Goal: Task Accomplishment & Management: Complete application form

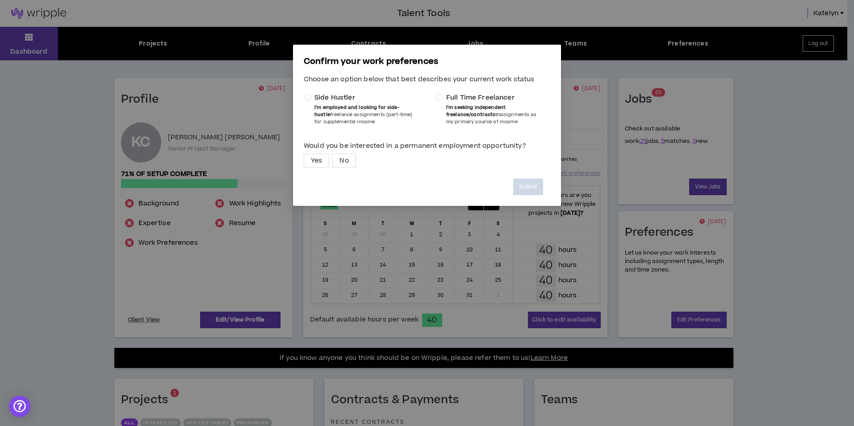
click at [451, 109] on b "I'm seeking independent freelance/contractor" at bounding box center [475, 111] width 59 height 14
click at [320, 163] on span "Yes" at bounding box center [316, 160] width 11 height 13
click at [536, 183] on button "Submit" at bounding box center [528, 187] width 30 height 17
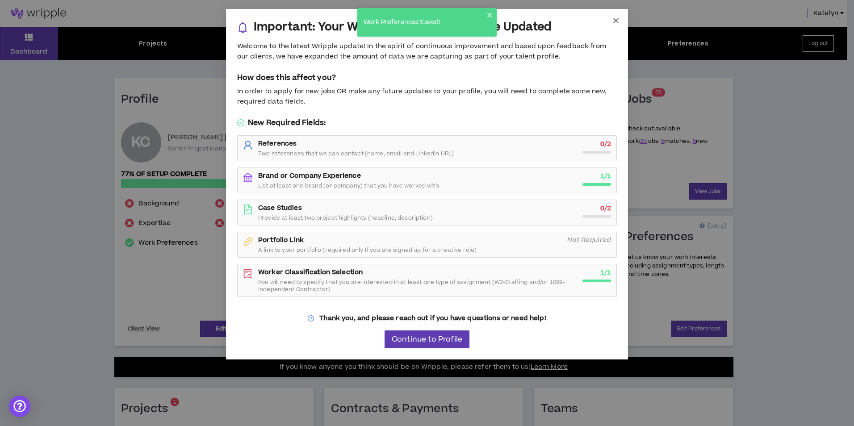
click at [611, 22] on span "Close" at bounding box center [616, 21] width 24 height 24
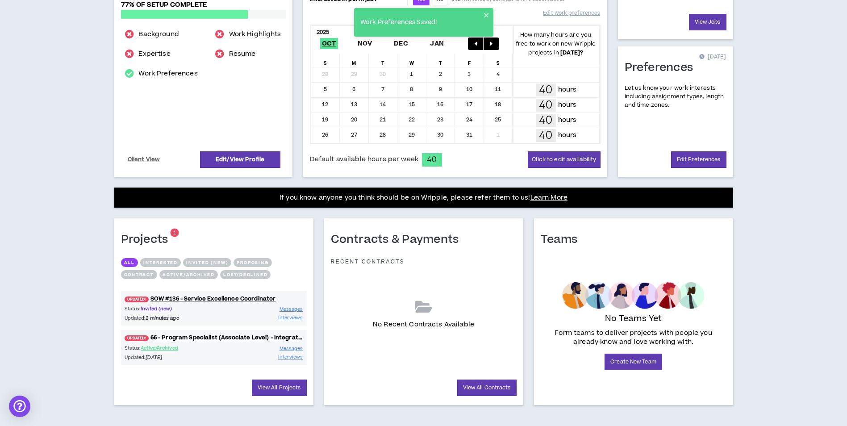
scroll to position [177, 0]
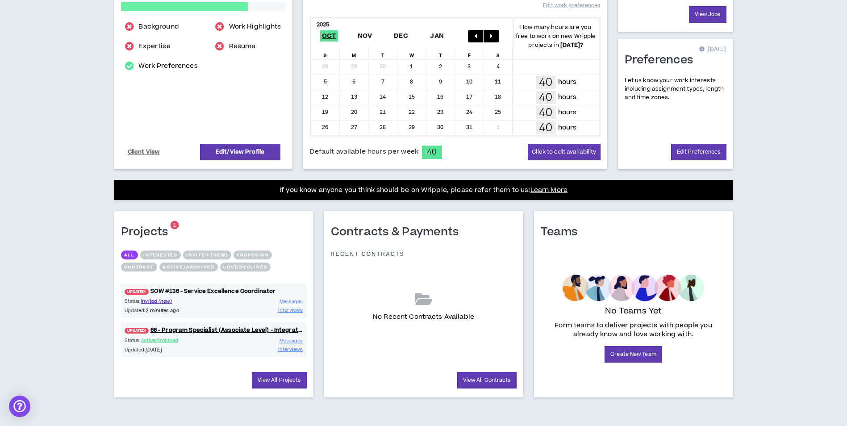
click at [213, 289] on link "UPDATED! SOW #136 - Service Excellence Coordinator" at bounding box center [214, 291] width 186 height 8
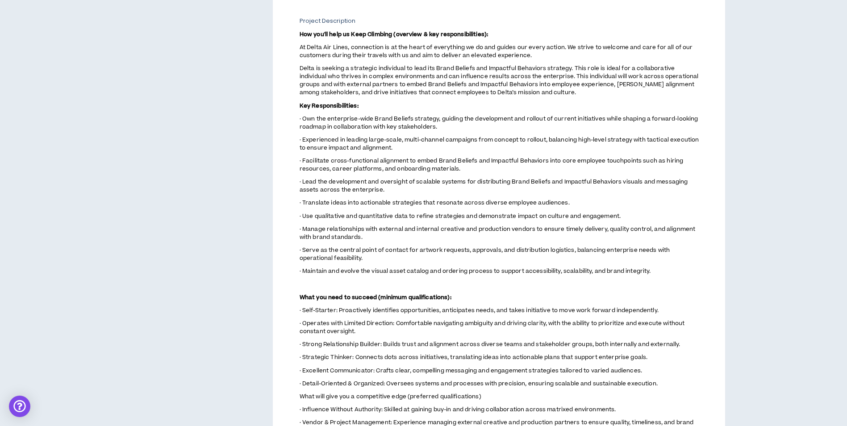
scroll to position [523, 0]
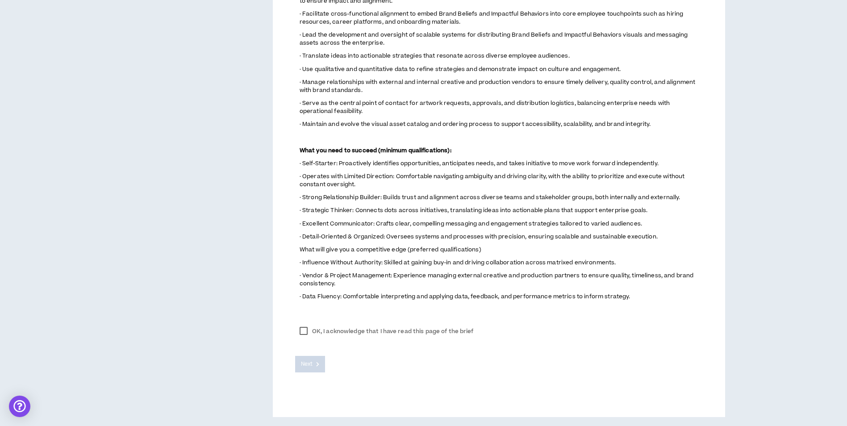
click at [319, 328] on label "OK, I acknowledge that I have read this page of the brief" at bounding box center [386, 331] width 183 height 13
click at [307, 367] on span "Next" at bounding box center [307, 364] width 12 height 8
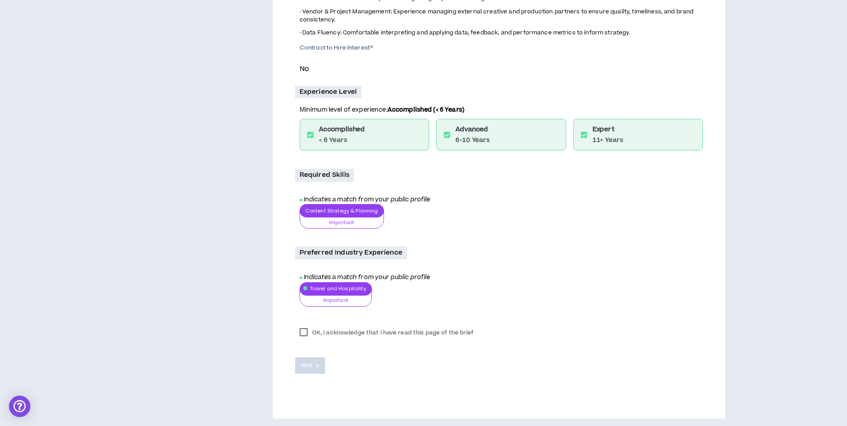
scroll to position [668, 0]
click at [318, 334] on label "OK, I acknowledge that I have read this page of the brief" at bounding box center [386, 331] width 183 height 13
click at [310, 365] on span "Next" at bounding box center [307, 364] width 12 height 8
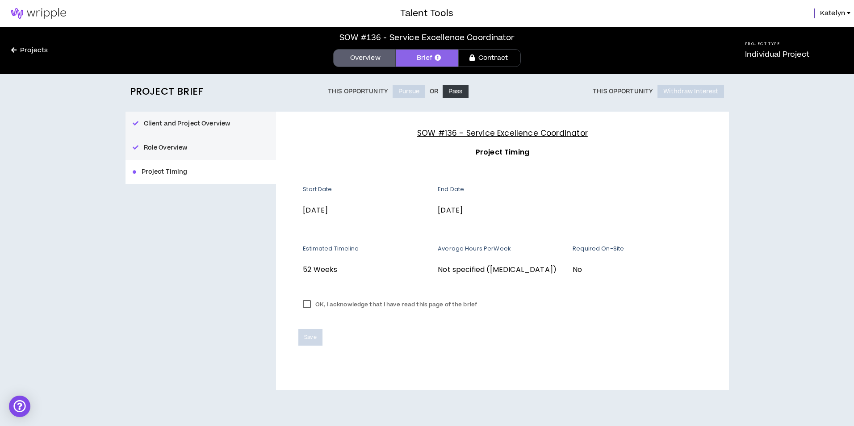
click at [321, 309] on label "OK, I acknowledge that I have read this page of the brief" at bounding box center [389, 304] width 183 height 13
click at [315, 339] on span "Save" at bounding box center [310, 337] width 12 height 8
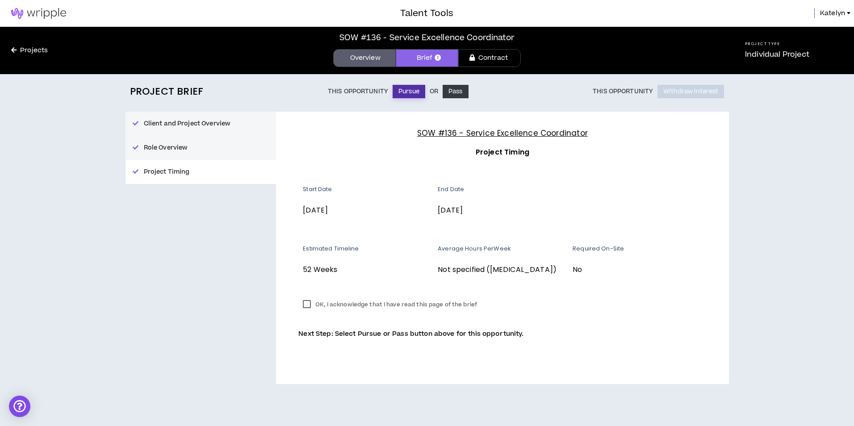
click at [409, 92] on button "Pursue" at bounding box center [409, 91] width 33 height 13
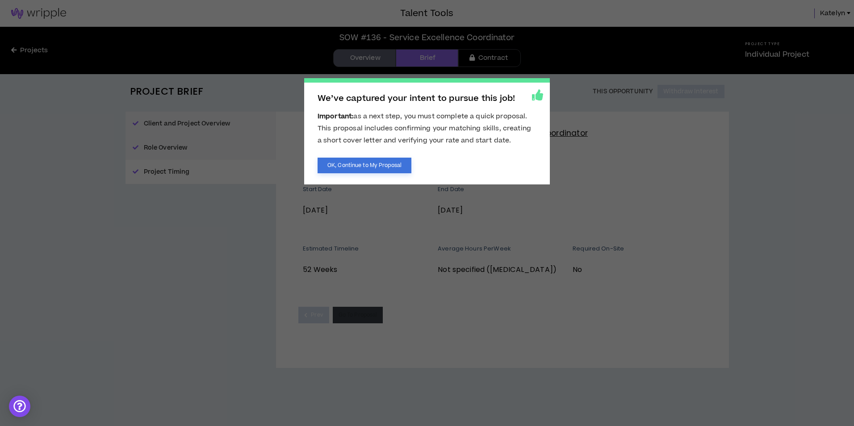
click at [380, 164] on button "OK, Continue to My Proposal" at bounding box center [365, 166] width 94 height 16
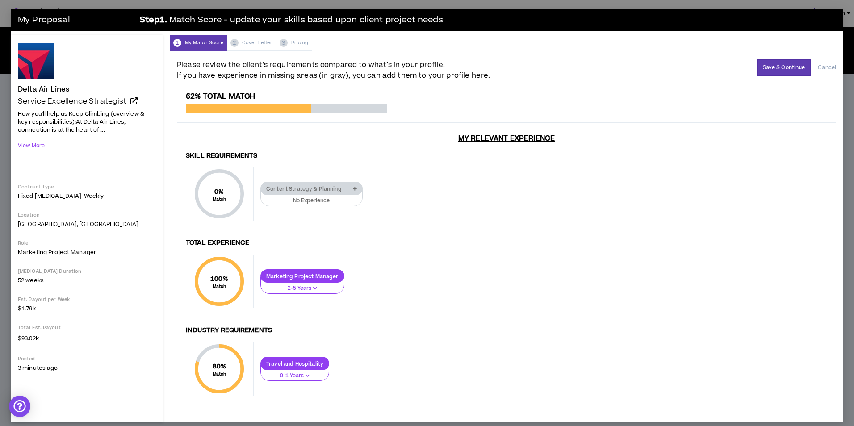
scroll to position [7, 0]
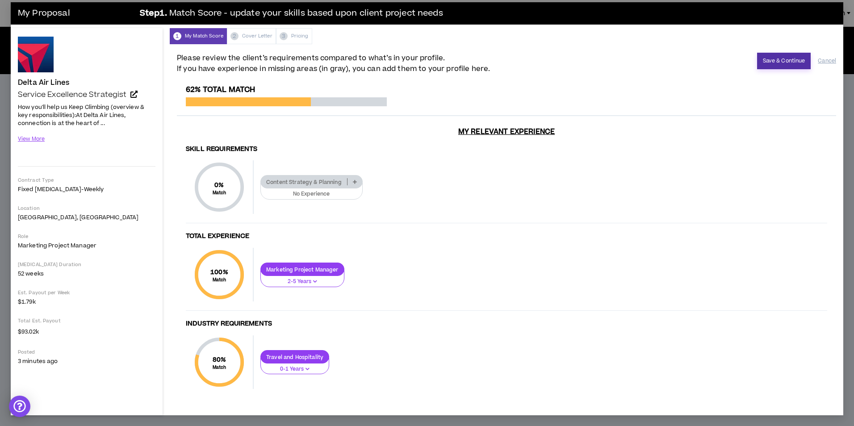
click at [774, 58] on button "Save & Continue" at bounding box center [784, 61] width 54 height 17
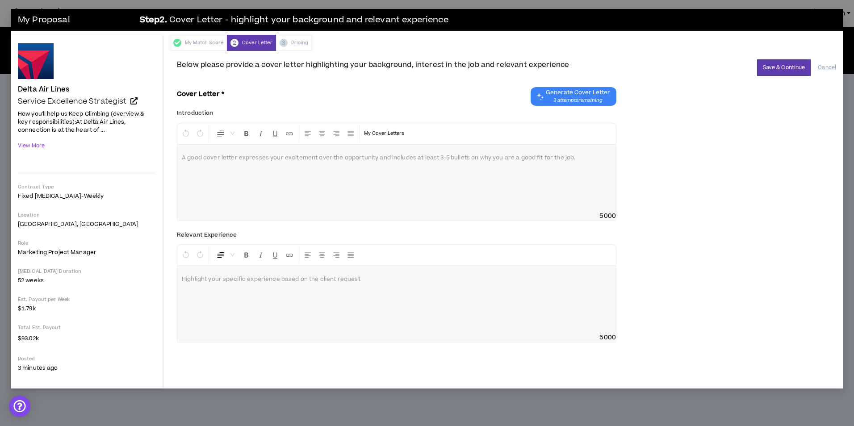
click at [259, 156] on p at bounding box center [397, 158] width 430 height 9
click at [391, 161] on p "**********" at bounding box center [397, 158] width 430 height 9
click at [281, 159] on span "**********" at bounding box center [248, 157] width 133 height 5
click at [781, 64] on button "Save & Continue" at bounding box center [784, 67] width 54 height 17
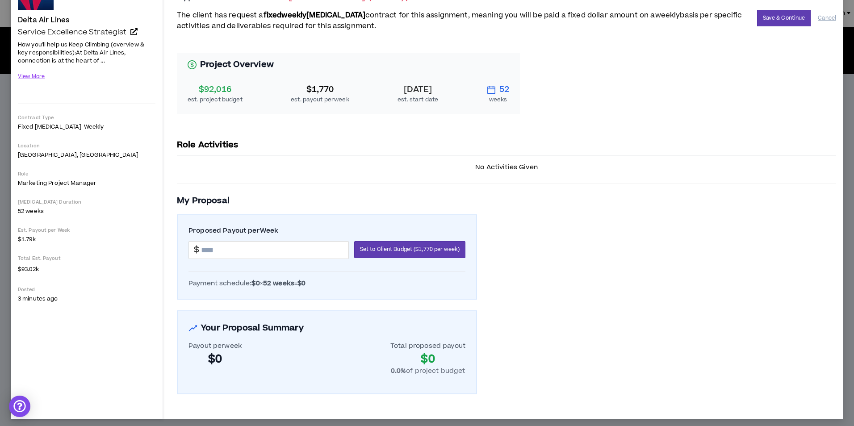
scroll to position [73, 0]
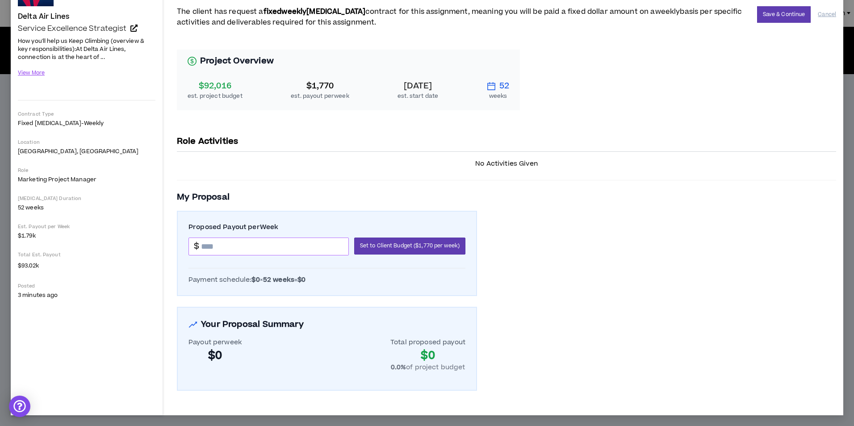
click at [293, 247] on input at bounding box center [274, 246] width 147 height 17
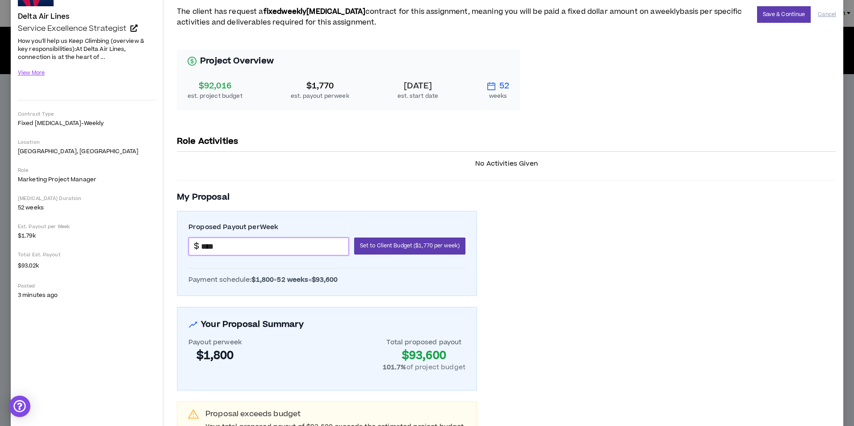
type input "*******"
click at [319, 200] on h3 "My Proposal" at bounding box center [506, 197] width 659 height 13
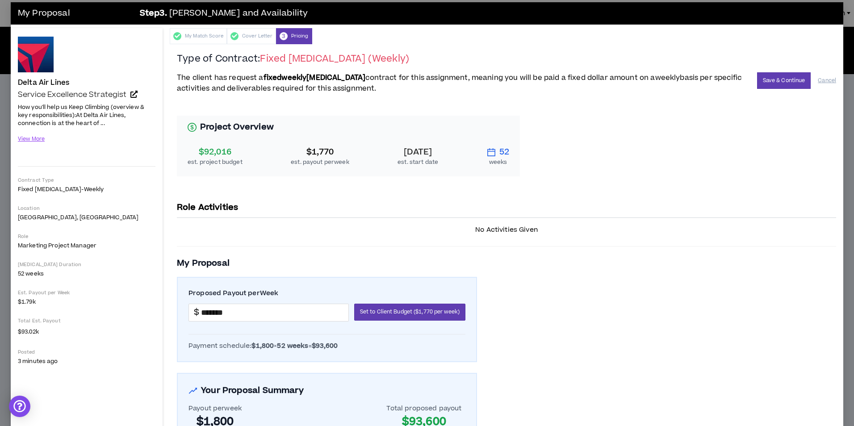
scroll to position [0, 0]
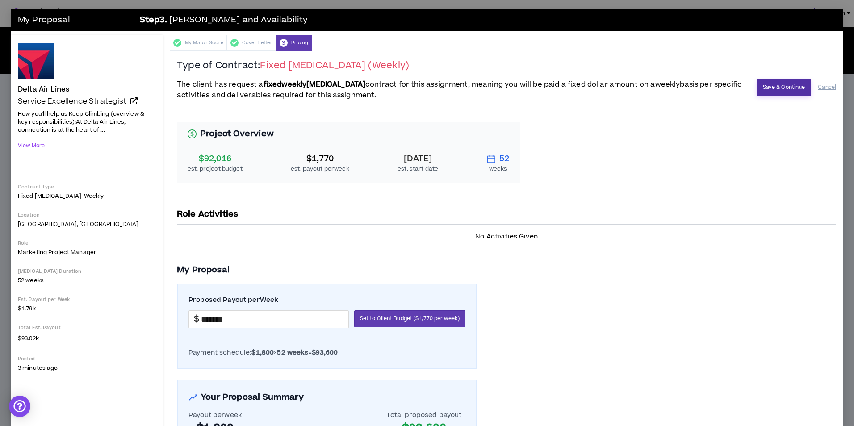
click at [762, 84] on button "Save & Continue" at bounding box center [784, 87] width 54 height 17
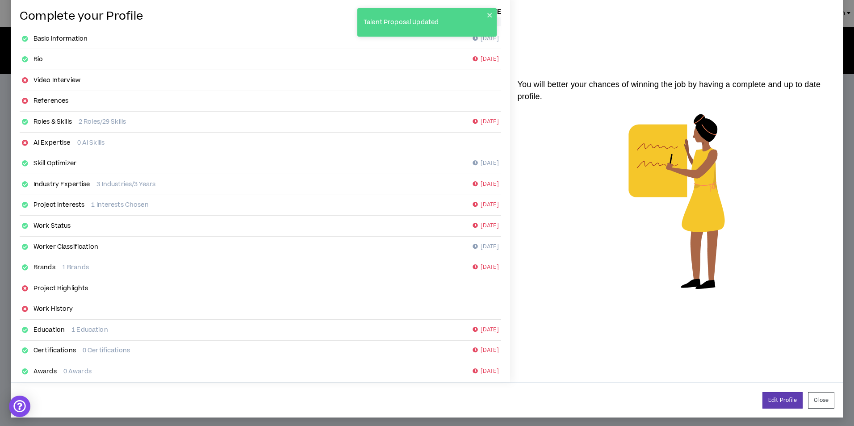
scroll to position [44, 0]
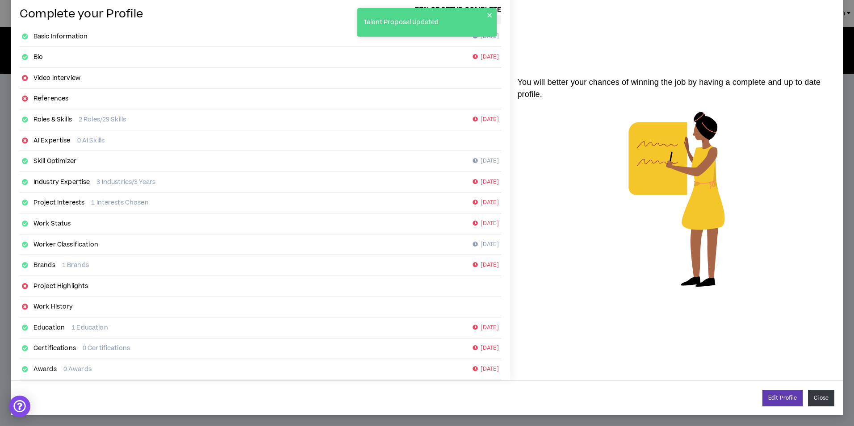
click at [808, 397] on button "Close" at bounding box center [821, 398] width 26 height 17
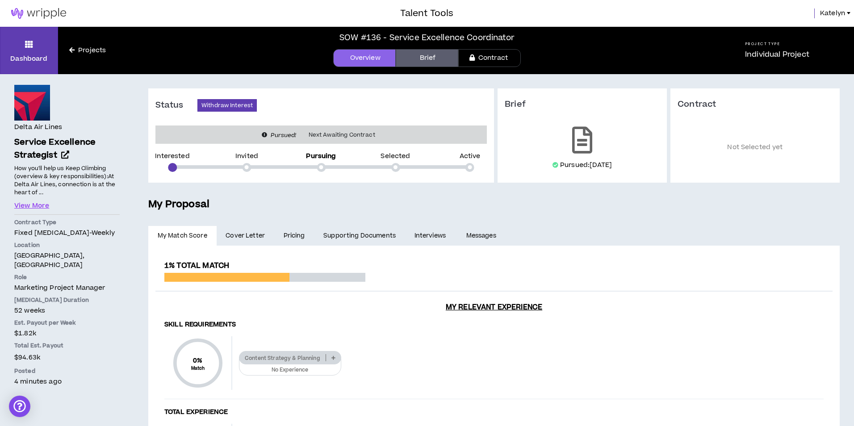
scroll to position [35, 0]
click at [816, 16] on span "Katelyn" at bounding box center [825, 13] width 25 height 10
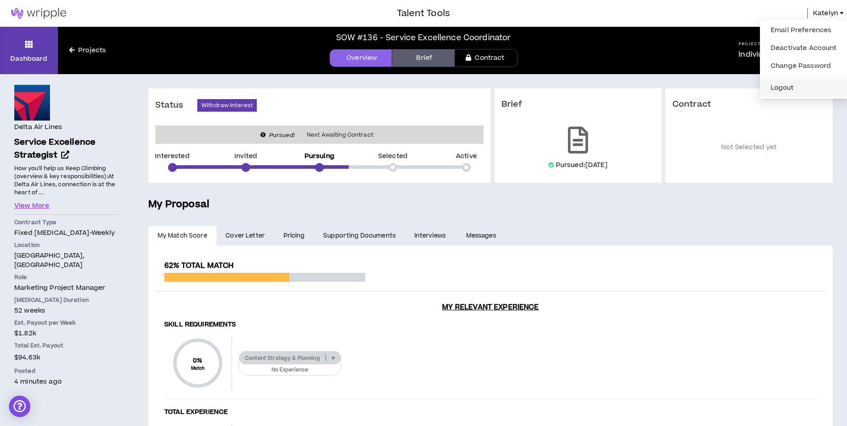
click at [801, 86] on button "Logout" at bounding box center [804, 87] width 77 height 13
